Goal: Transaction & Acquisition: Purchase product/service

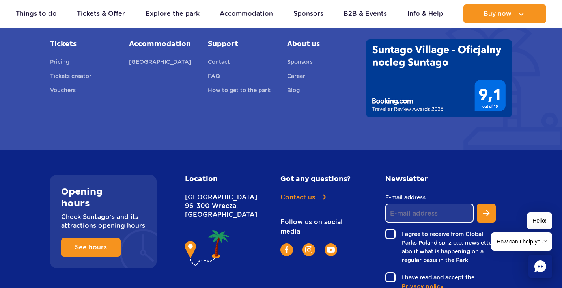
scroll to position [675, 0]
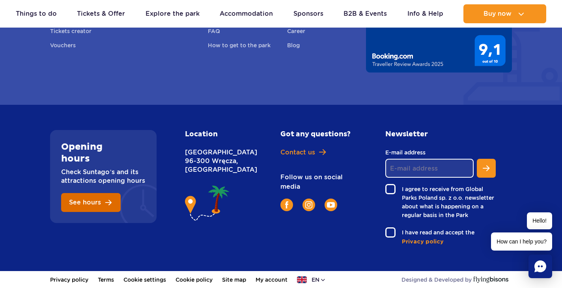
click at [110, 204] on link "See hours" at bounding box center [91, 202] width 60 height 19
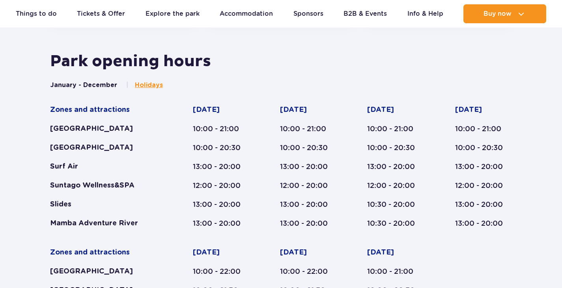
scroll to position [410, 0]
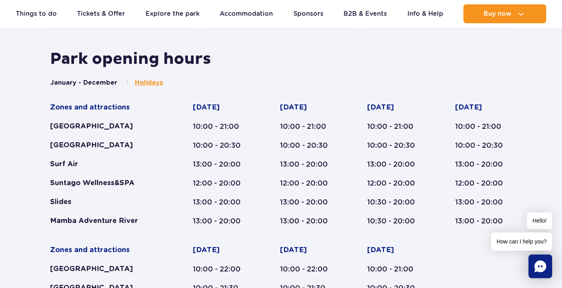
click at [120, 179] on div "Suntago Wellness&SPA" at bounding box center [106, 183] width 112 height 9
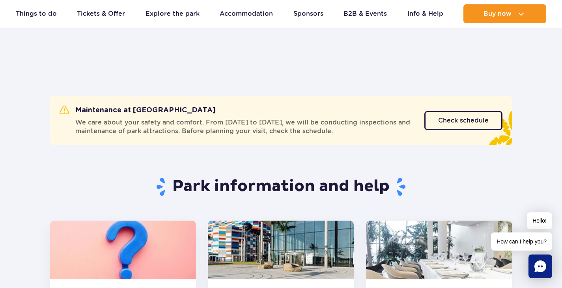
scroll to position [0, 0]
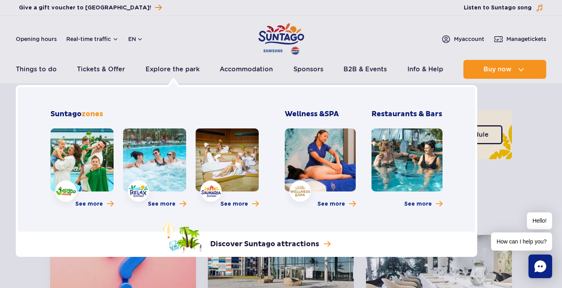
click at [143, 159] on link at bounding box center [154, 160] width 63 height 63
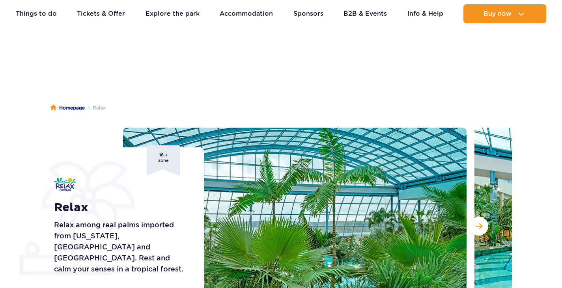
scroll to position [79, 0]
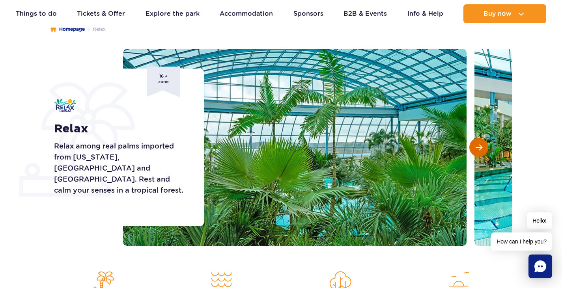
click at [482, 145] on button "Next slide" at bounding box center [478, 147] width 19 height 19
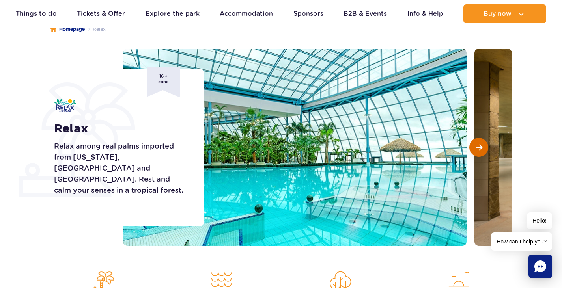
click at [482, 145] on span "Next slide" at bounding box center [479, 147] width 7 height 7
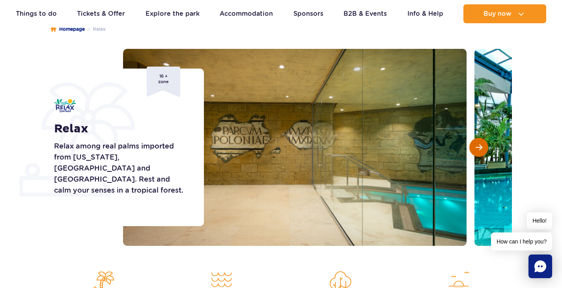
click at [482, 145] on span "Next slide" at bounding box center [479, 147] width 7 height 7
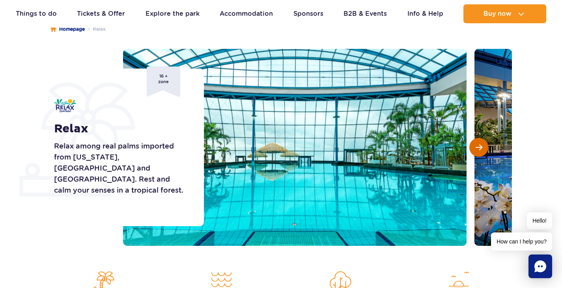
click at [482, 145] on span "Next slide" at bounding box center [479, 147] width 7 height 7
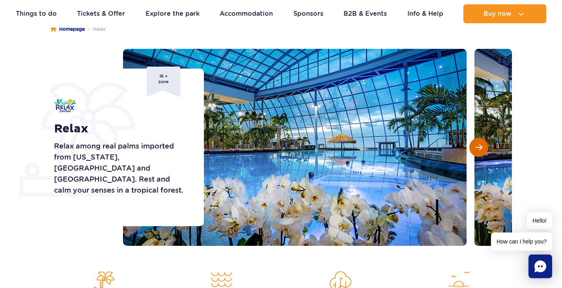
click at [482, 145] on span "Next slide" at bounding box center [479, 147] width 7 height 7
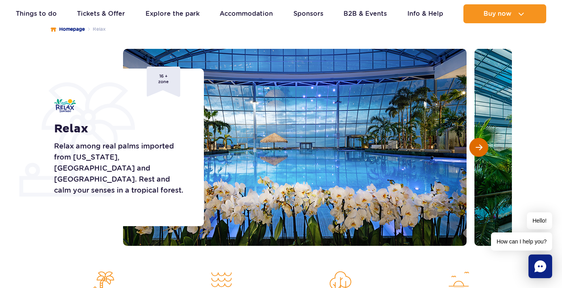
click at [482, 145] on span "Next slide" at bounding box center [479, 147] width 7 height 7
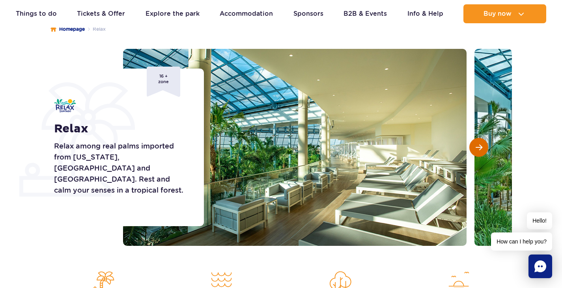
click at [482, 145] on span "Next slide" at bounding box center [479, 147] width 7 height 7
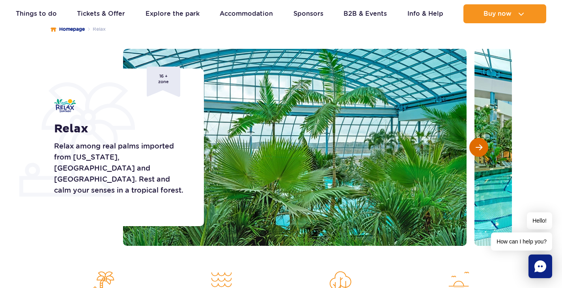
click at [482, 145] on span "Next slide" at bounding box center [479, 147] width 7 height 7
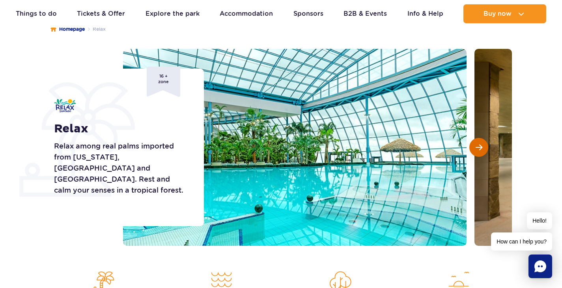
click at [482, 145] on span "Next slide" at bounding box center [479, 147] width 7 height 7
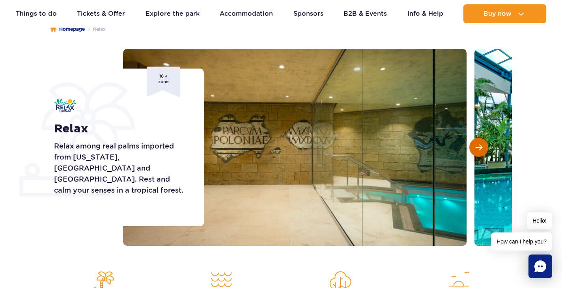
click at [482, 145] on span "Next slide" at bounding box center [479, 147] width 7 height 7
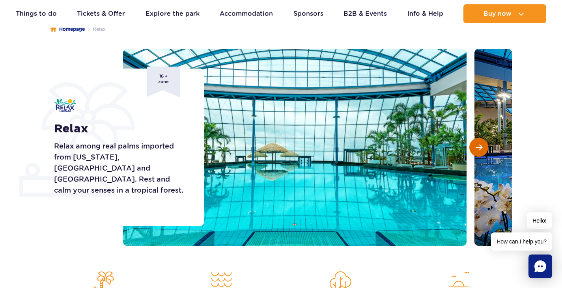
click at [482, 145] on span "Next slide" at bounding box center [479, 147] width 7 height 7
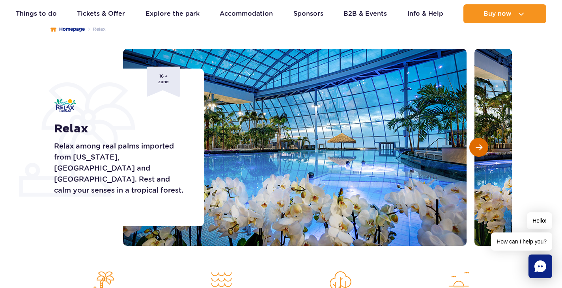
click at [482, 145] on span "Next slide" at bounding box center [479, 147] width 7 height 7
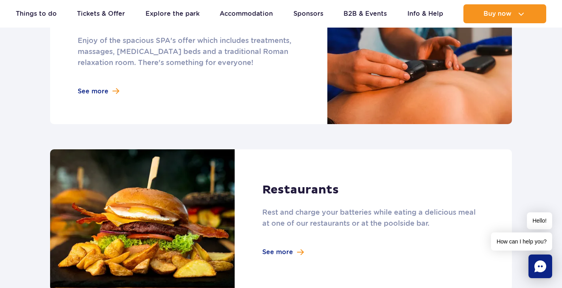
scroll to position [828, 0]
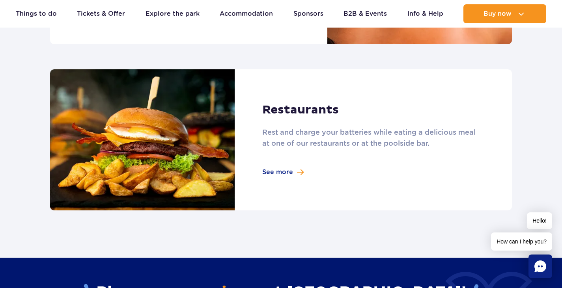
click at [284, 173] on link at bounding box center [281, 140] width 462 height 142
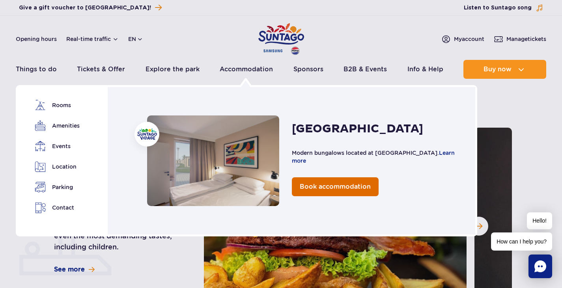
click at [329, 186] on span "Book accommodation" at bounding box center [335, 186] width 71 height 7
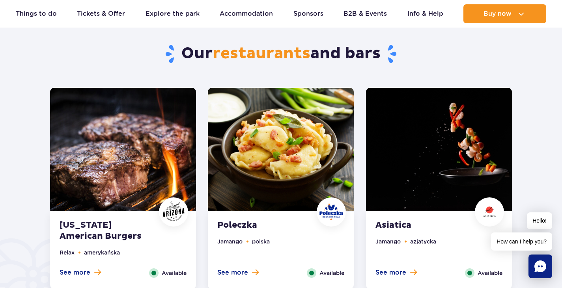
scroll to position [355, 0]
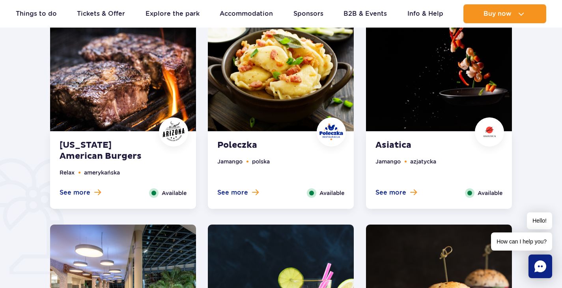
click at [269, 97] on img at bounding box center [281, 69] width 146 height 123
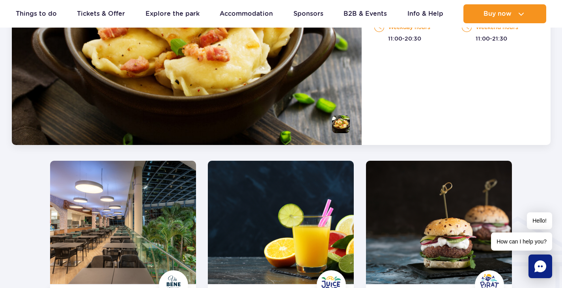
scroll to position [732, 0]
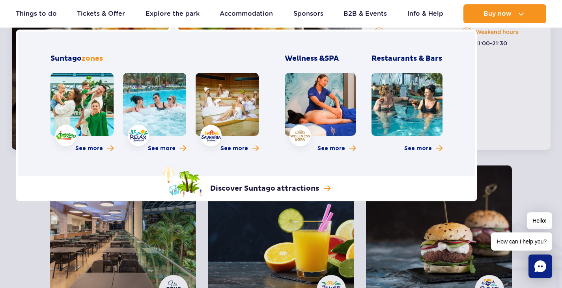
click at [239, 107] on link at bounding box center [227, 104] width 63 height 63
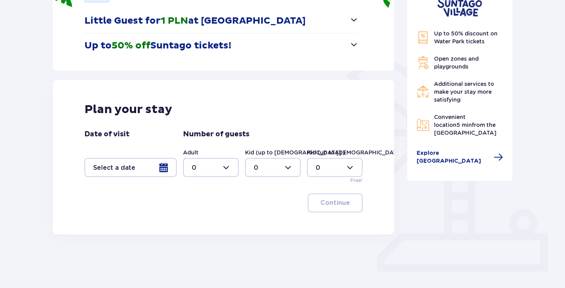
scroll to position [126, 0]
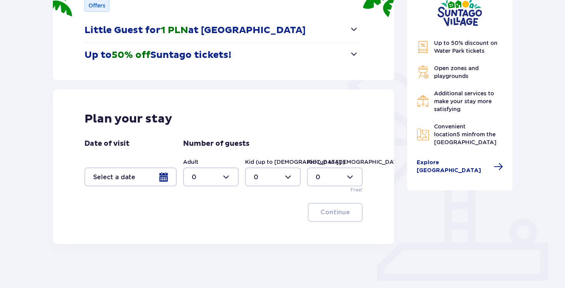
click at [226, 181] on div at bounding box center [211, 177] width 56 height 19
click at [221, 215] on div "1" at bounding box center [211, 217] width 38 height 9
type input "1"
click at [154, 178] on div at bounding box center [130, 177] width 92 height 19
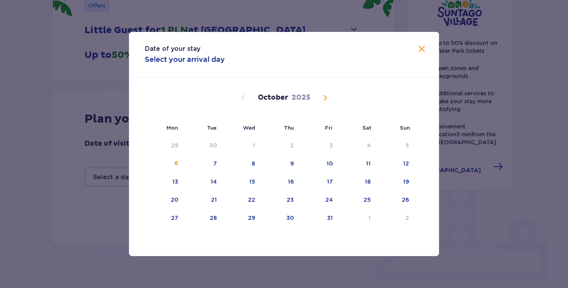
click at [325, 101] on span "Next month" at bounding box center [324, 97] width 9 height 9
click at [180, 165] on div "3" at bounding box center [164, 163] width 39 height 17
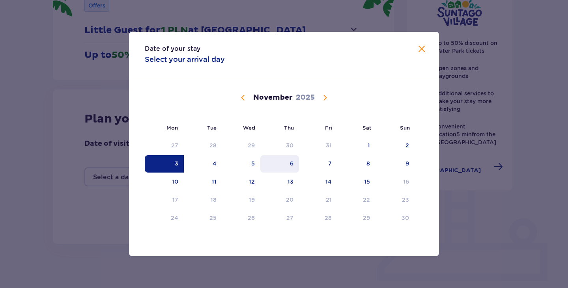
click at [281, 165] on div "6" at bounding box center [279, 163] width 39 height 17
type input "03.11.25 - 06.11.25"
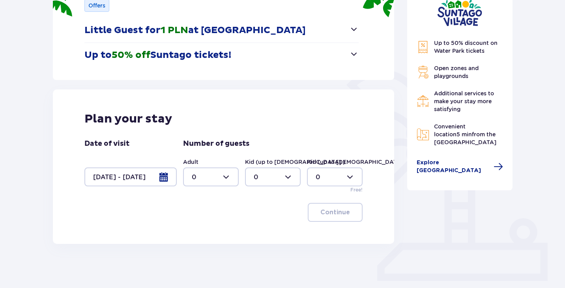
click at [228, 176] on div at bounding box center [211, 177] width 56 height 19
click at [212, 215] on div "1" at bounding box center [211, 217] width 38 height 9
type input "1"
click at [338, 212] on p "Continue" at bounding box center [335, 212] width 30 height 9
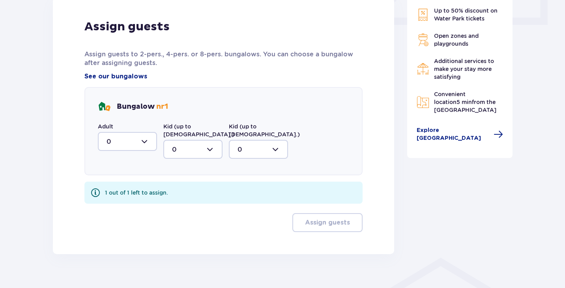
scroll to position [388, 0]
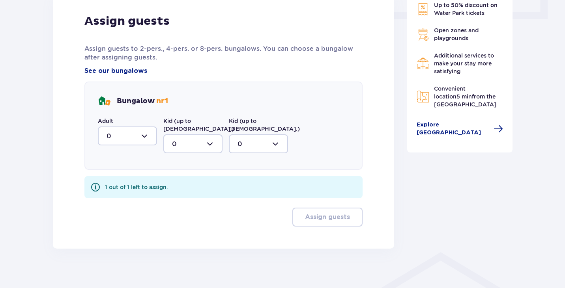
click at [137, 138] on div at bounding box center [127, 136] width 59 height 19
click at [126, 179] on div "1" at bounding box center [128, 176] width 42 height 9
type input "1"
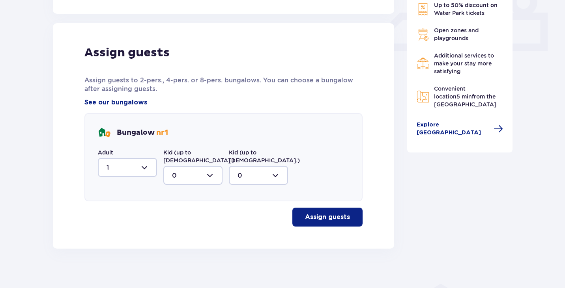
click at [314, 208] on button "Assign guests" at bounding box center [327, 217] width 70 height 19
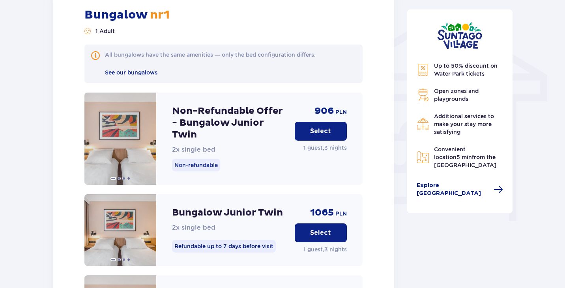
scroll to position [637, 0]
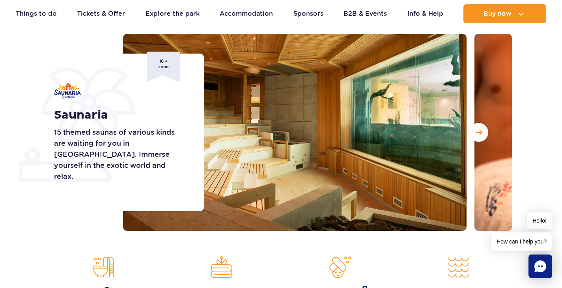
scroll to position [79, 0]
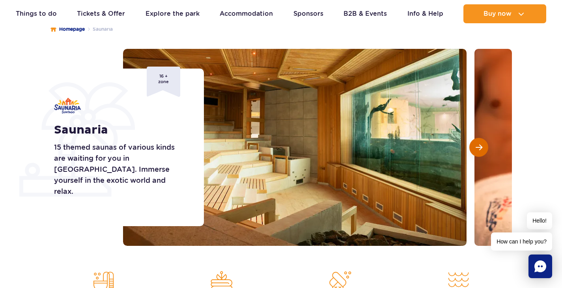
click at [480, 153] on button "Next slide" at bounding box center [478, 147] width 19 height 19
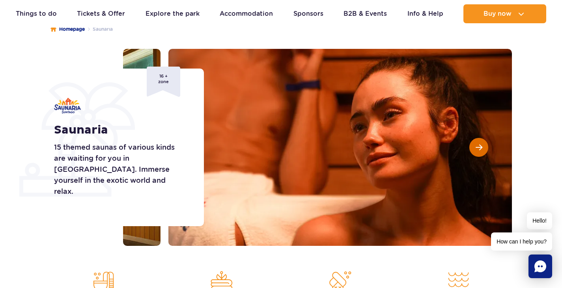
click at [481, 150] on span "Next slide" at bounding box center [479, 147] width 7 height 7
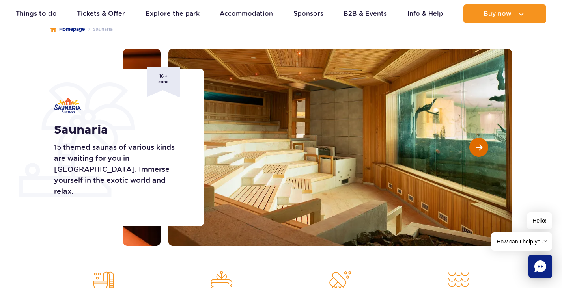
click at [481, 150] on span "Next slide" at bounding box center [479, 147] width 7 height 7
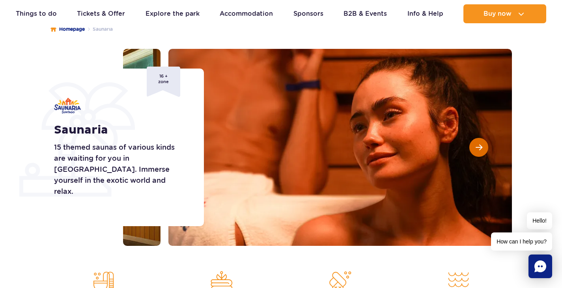
click at [481, 150] on span "Next slide" at bounding box center [479, 147] width 7 height 7
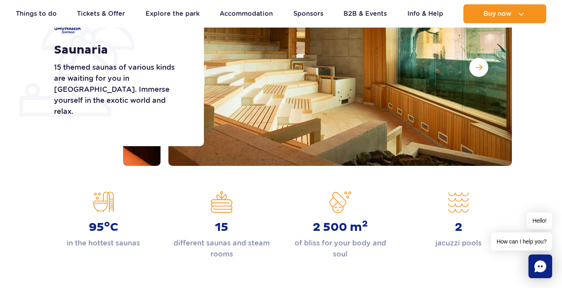
scroll to position [0, 0]
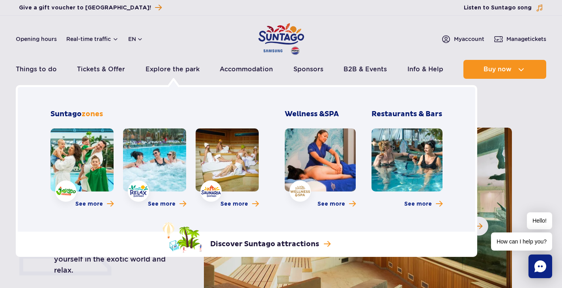
click at [310, 163] on link at bounding box center [320, 160] width 71 height 63
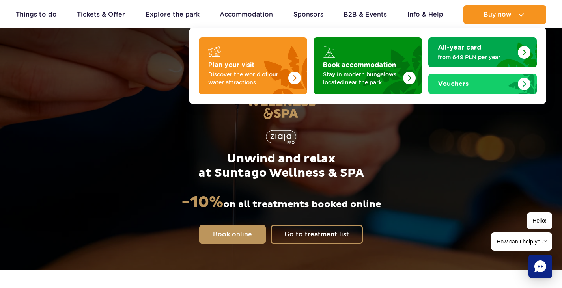
scroll to position [16, 0]
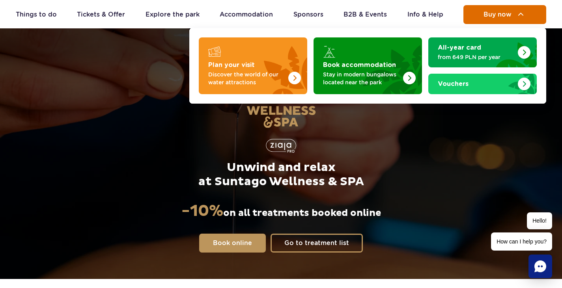
click at [510, 15] on span "Buy now" at bounding box center [498, 14] width 28 height 7
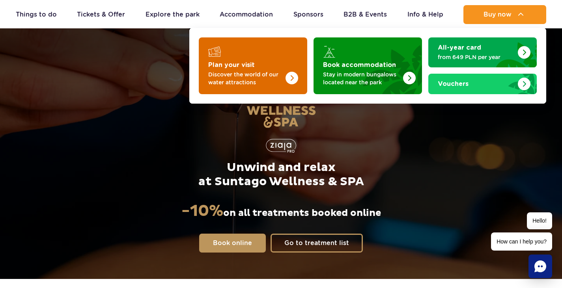
click at [260, 57] on img "Plan your visit" at bounding box center [276, 64] width 63 height 62
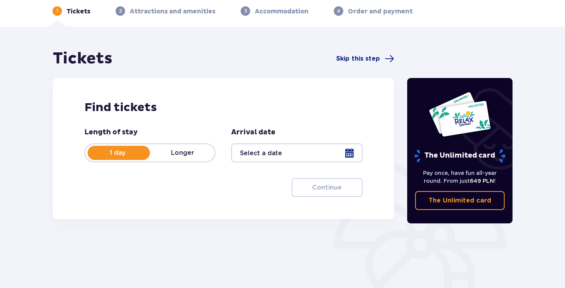
scroll to position [35, 0]
click at [318, 154] on div at bounding box center [296, 153] width 131 height 19
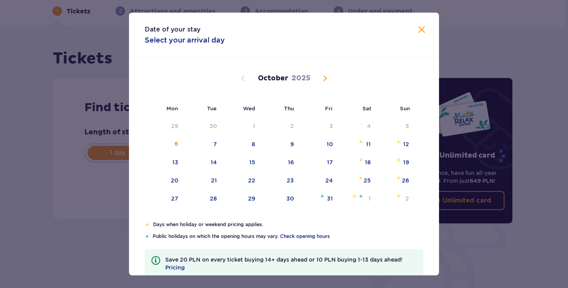
click at [327, 79] on span "Next month" at bounding box center [324, 78] width 9 height 9
click at [216, 145] on div "4" at bounding box center [203, 144] width 38 height 17
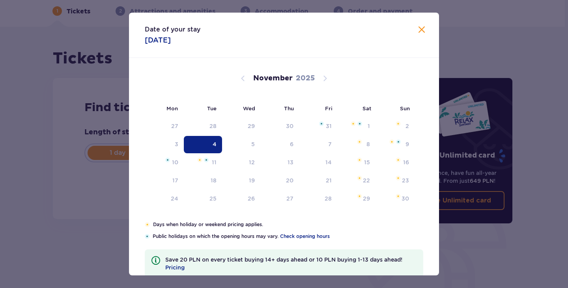
type input "[DATE]"
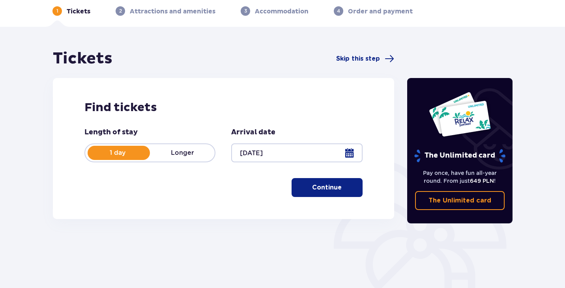
click at [343, 189] on span "button" at bounding box center [342, 187] width 9 height 9
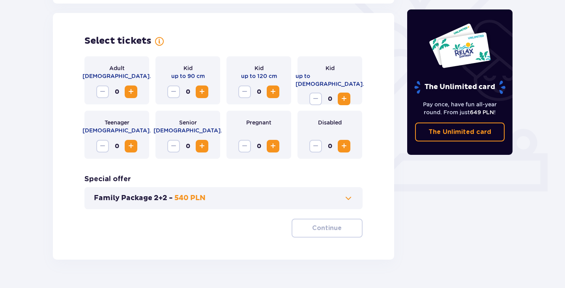
scroll to position [219, 0]
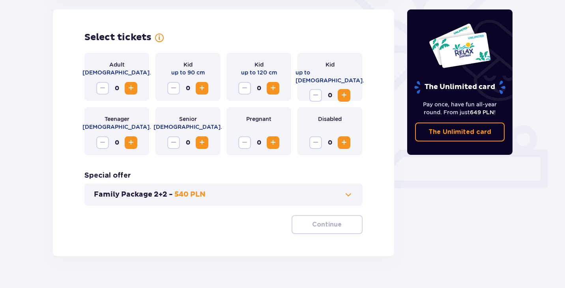
click at [129, 88] on span "Increase" at bounding box center [130, 88] width 9 height 9
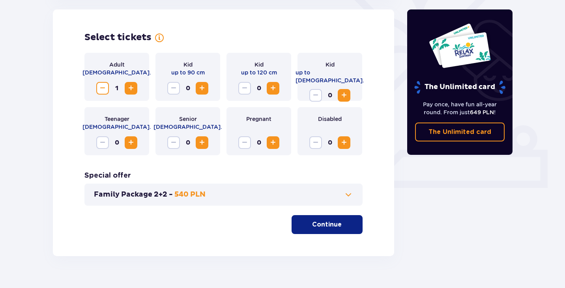
click at [340, 230] on button "Continue" at bounding box center [327, 224] width 71 height 19
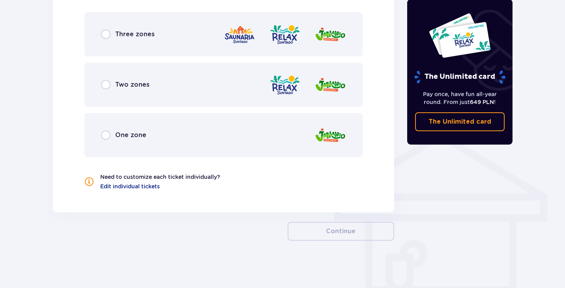
scroll to position [470, 0]
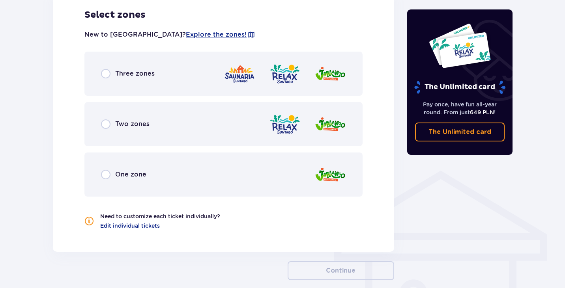
click at [105, 71] on input "radio" at bounding box center [105, 73] width 9 height 9
radio input "true"
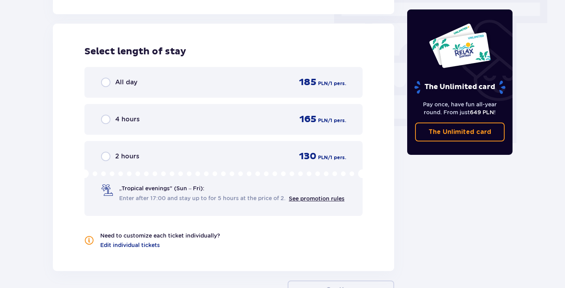
scroll to position [712, 0]
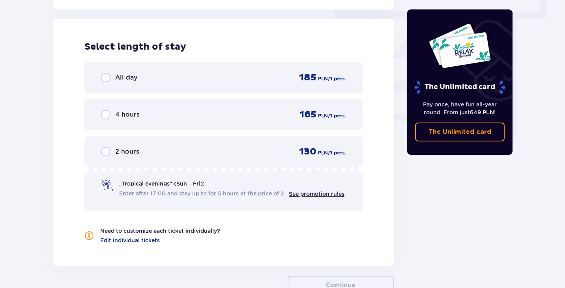
click at [106, 117] on input "radio" at bounding box center [105, 114] width 9 height 9
radio input "true"
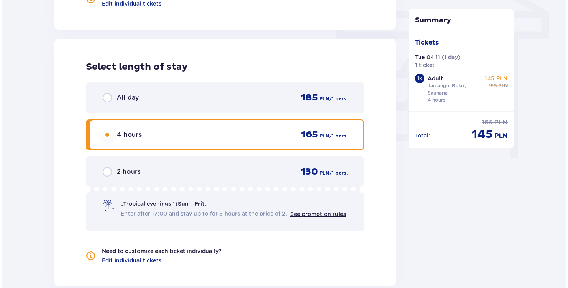
scroll to position [811, 0]
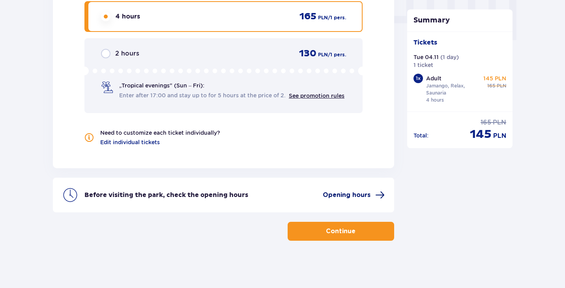
click at [344, 194] on span "Opening hours" at bounding box center [347, 195] width 48 height 9
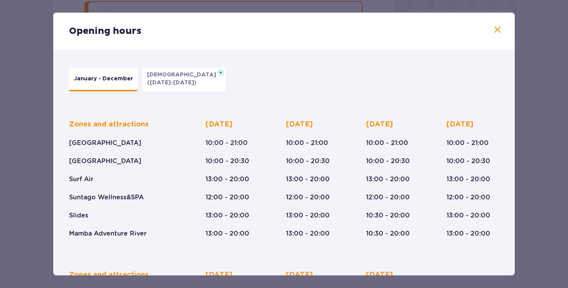
click at [495, 28] on span at bounding box center [497, 29] width 9 height 9
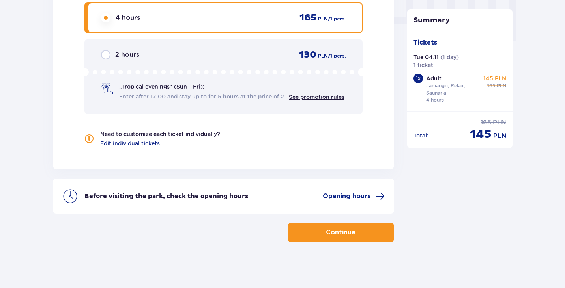
scroll to position [811, 0]
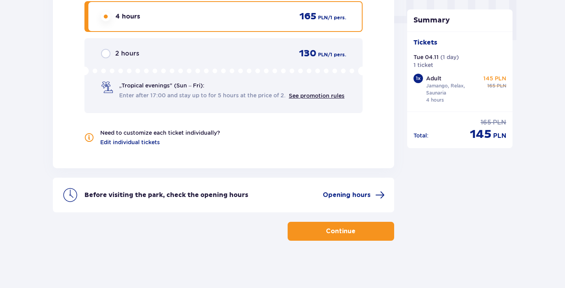
click at [329, 233] on p "Continue" at bounding box center [341, 231] width 30 height 9
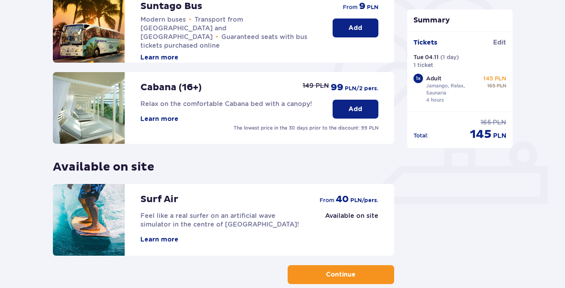
scroll to position [247, 0]
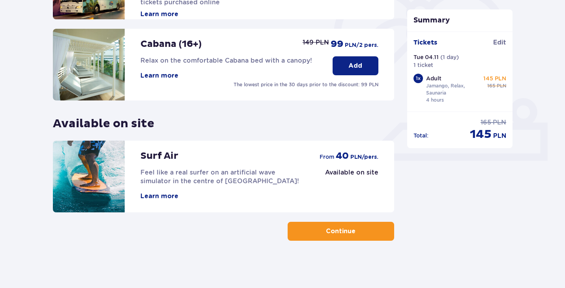
click at [356, 228] on span "button" at bounding box center [356, 231] width 9 height 9
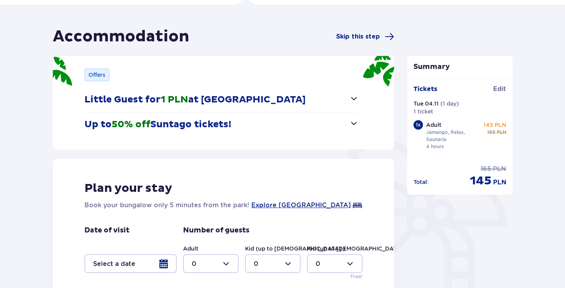
scroll to position [175, 0]
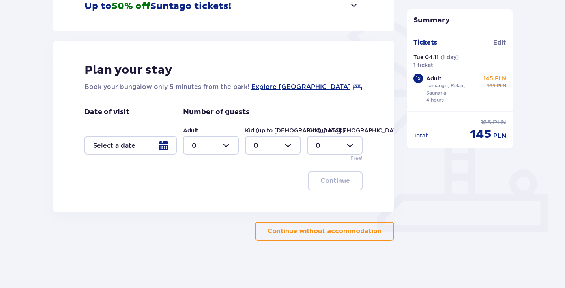
click at [334, 231] on p "Continue without accommodation" at bounding box center [324, 231] width 114 height 9
